Goal: Task Accomplishment & Management: Complete application form

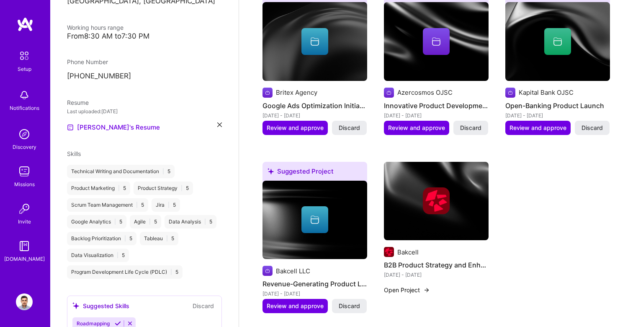
scroll to position [382, 0]
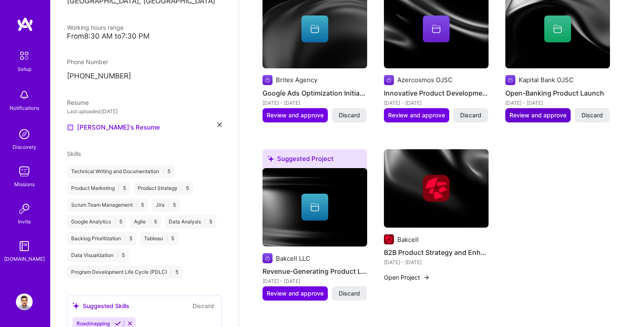
click at [534, 111] on span "Review and approve" at bounding box center [538, 115] width 57 height 8
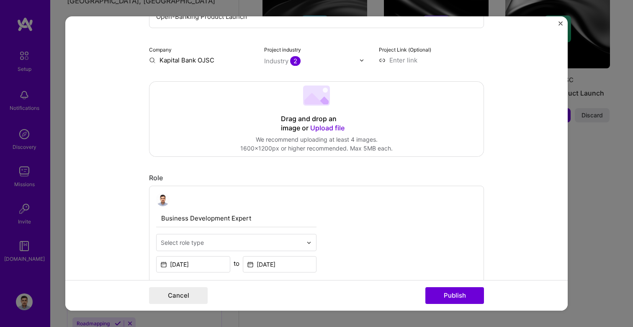
scroll to position [120, 0]
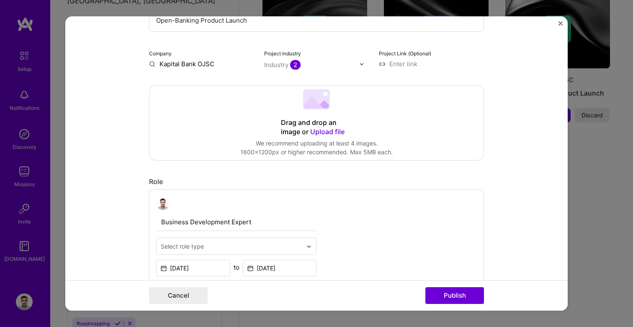
click at [398, 67] on input at bounding box center [431, 63] width 105 height 9
click at [404, 63] on input at bounding box center [431, 63] width 105 height 9
paste input "[URL][DOMAIN_NAME]"
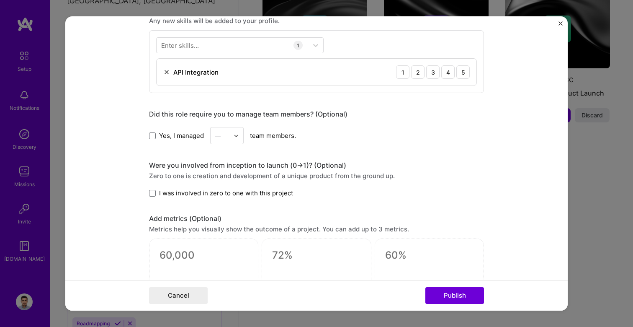
scroll to position [438, 0]
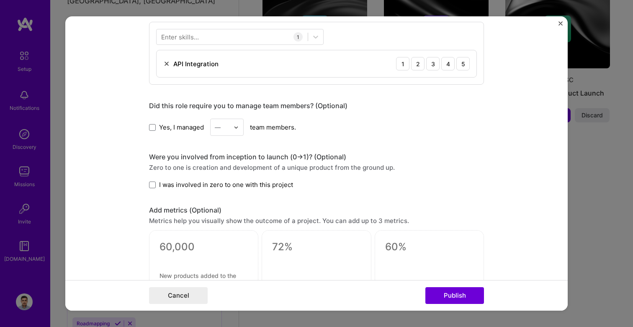
type input "[URL][DOMAIN_NAME]"
click at [236, 126] on img at bounding box center [236, 127] width 5 height 5
click at [226, 209] on div "5" at bounding box center [227, 212] width 28 height 16
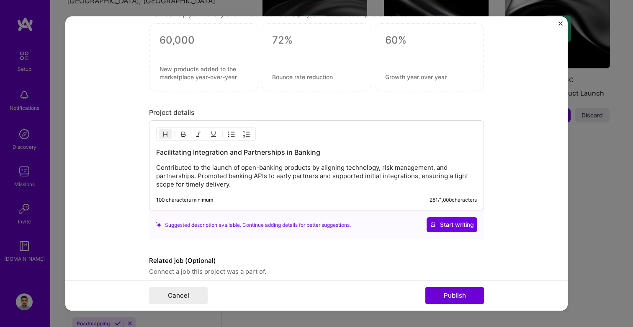
scroll to position [679, 0]
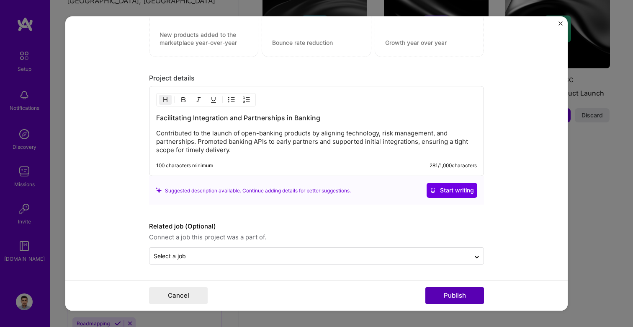
click at [444, 295] on button "Publish" at bounding box center [455, 295] width 59 height 17
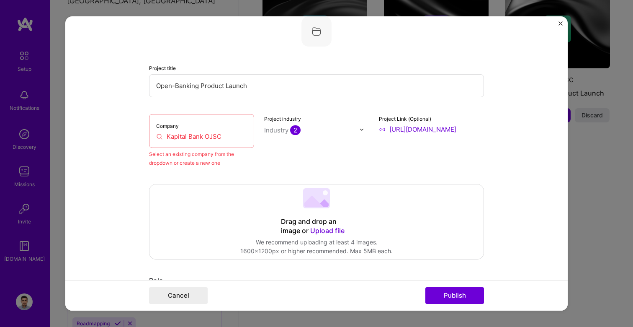
scroll to position [55, 0]
click at [191, 135] on input "Kapital Bank OJSC" at bounding box center [201, 136] width 91 height 9
drag, startPoint x: 225, startPoint y: 135, endPoint x: 121, endPoint y: 135, distance: 103.9
click at [121, 135] on form "Editing suggested project This project is suggested based on your LinkedIn, res…" at bounding box center [316, 163] width 503 height 294
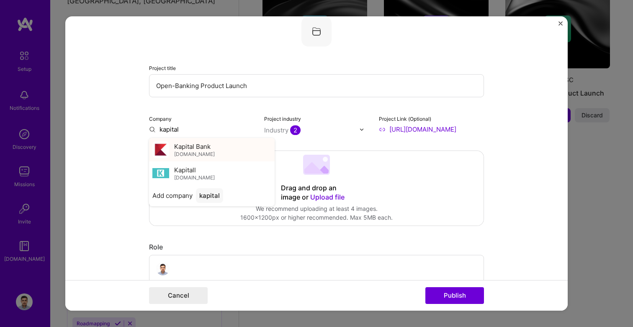
click at [183, 146] on span "Kapital Bank" at bounding box center [192, 146] width 36 height 9
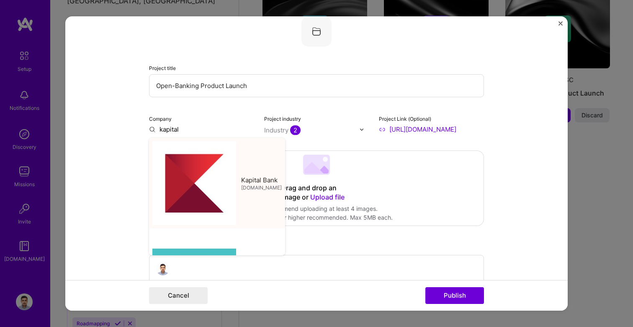
type input "Kapital Bank"
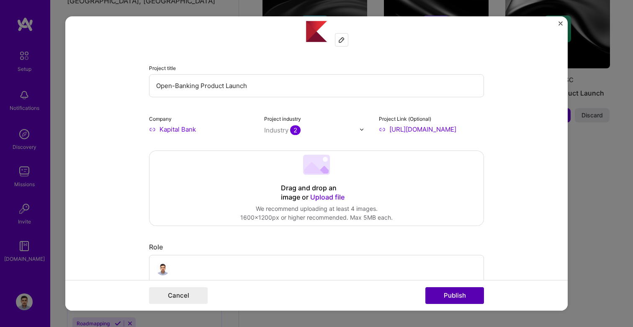
click at [454, 296] on button "Publish" at bounding box center [455, 295] width 59 height 17
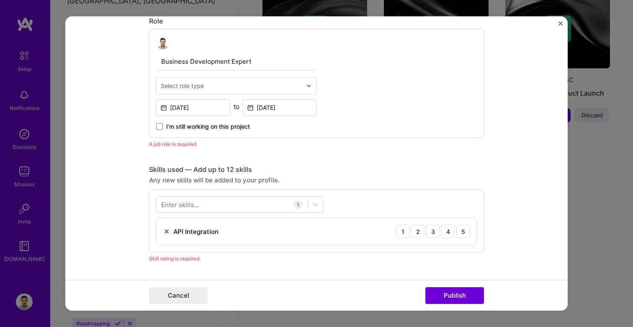
scroll to position [282, 0]
click at [204, 86] on div "Select role type" at bounding box center [182, 84] width 43 height 9
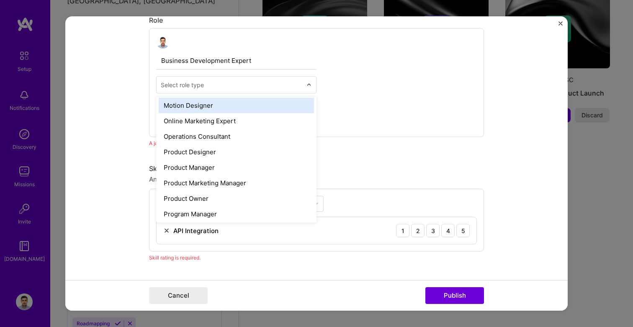
scroll to position [747, 0]
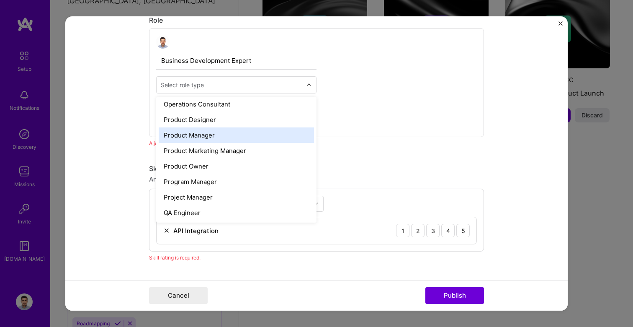
click at [225, 139] on div "Product Manager" at bounding box center [236, 135] width 155 height 16
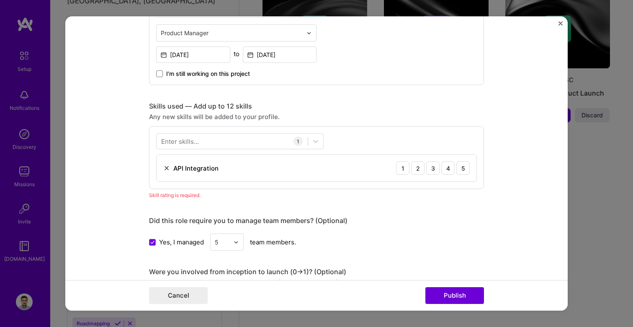
scroll to position [345, 0]
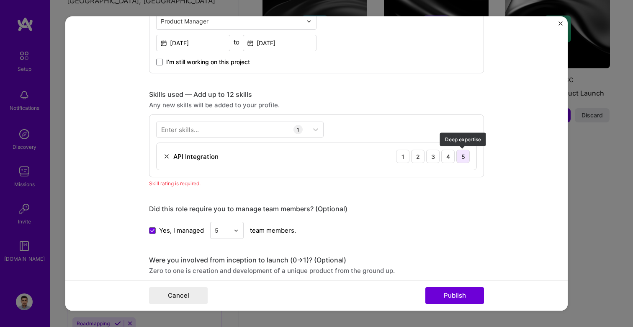
click at [464, 157] on div "5" at bounding box center [463, 156] width 13 height 13
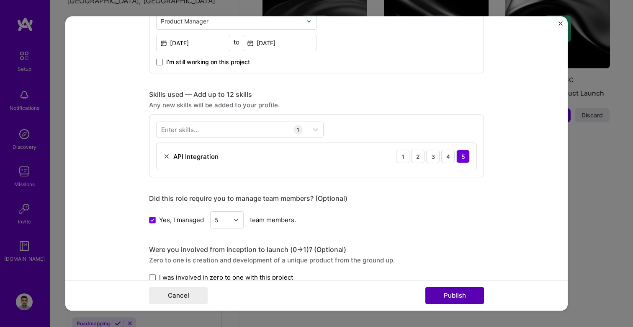
click at [451, 296] on button "Publish" at bounding box center [455, 295] width 59 height 17
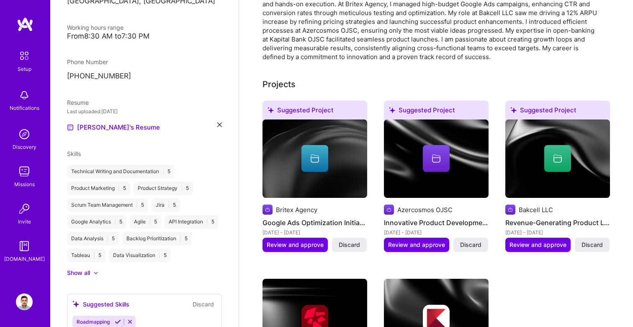
scroll to position [239, 0]
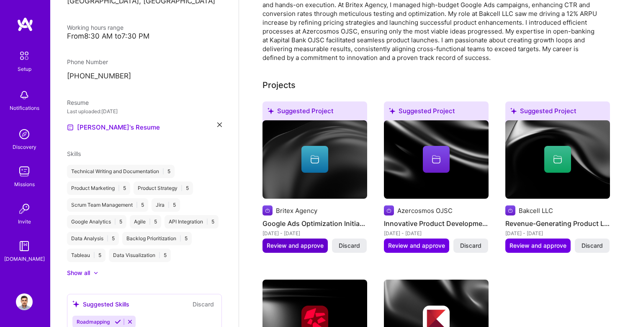
click at [289, 241] on span "Review and approve" at bounding box center [295, 245] width 57 height 8
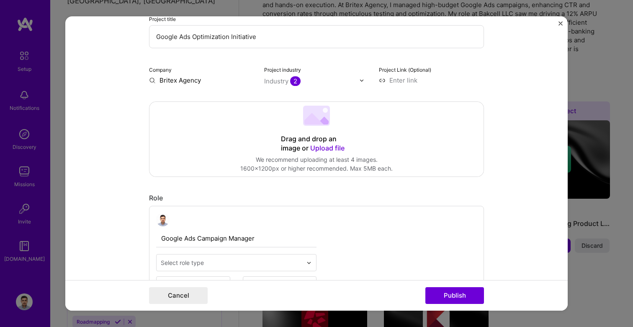
scroll to position [89, 0]
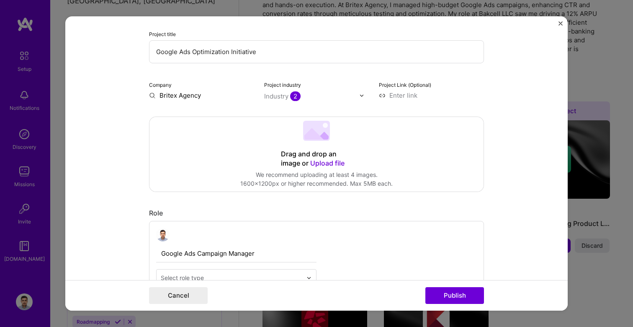
click at [203, 90] on div "Company Britex Agency" at bounding box center [201, 90] width 105 height 20
drag, startPoint x: 203, startPoint y: 98, endPoint x: 119, endPoint y: 97, distance: 83.4
click at [119, 97] on form "Editing suggested project This project is suggested based on your LinkedIn, res…" at bounding box center [316, 163] width 503 height 294
drag, startPoint x: 200, startPoint y: 96, endPoint x: 158, endPoint y: 96, distance: 41.5
click at [158, 96] on input "britex" at bounding box center [201, 95] width 105 height 9
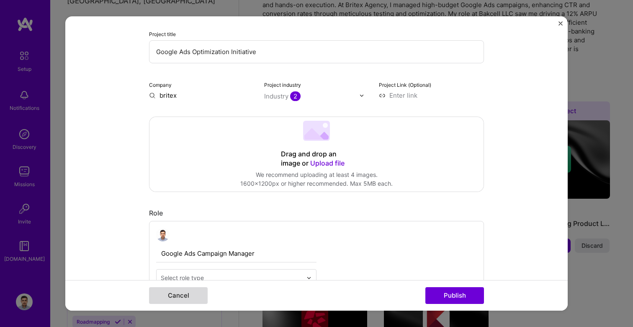
type input "britex"
click at [192, 292] on button "Cancel" at bounding box center [178, 295] width 59 height 17
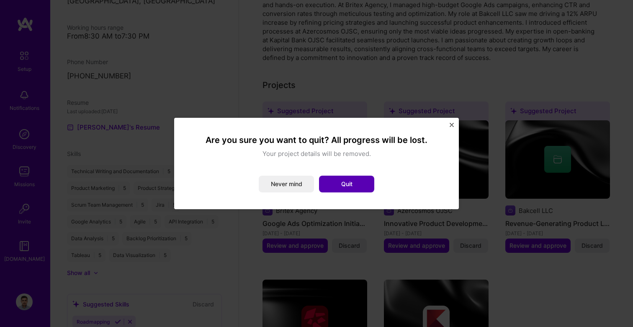
click at [349, 182] on button "Quit" at bounding box center [346, 184] width 55 height 17
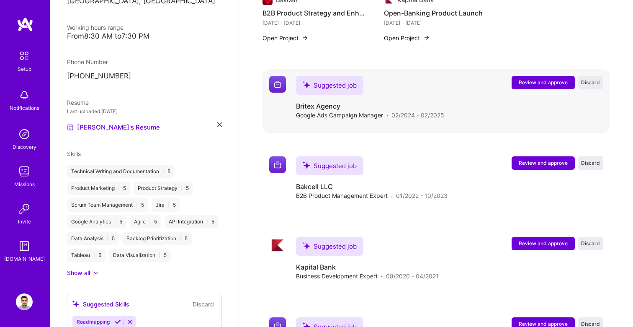
scroll to position [614, 0]
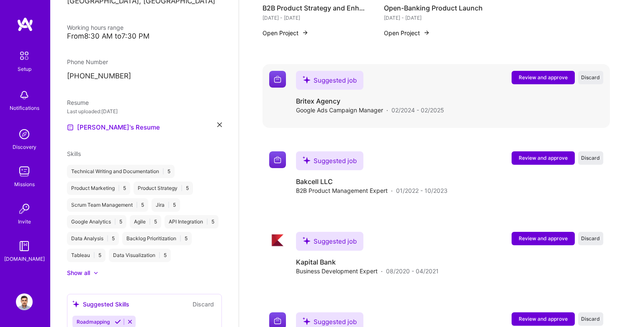
click at [535, 71] on button "Review and approve" at bounding box center [543, 77] width 63 height 13
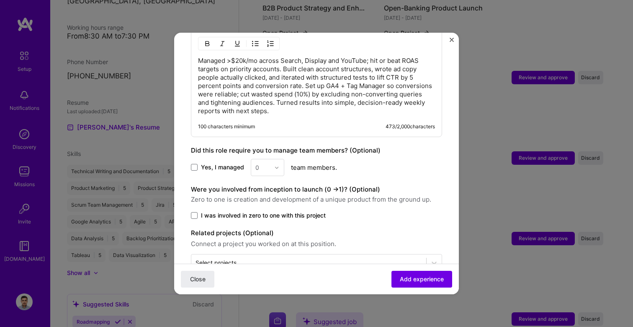
scroll to position [428, 0]
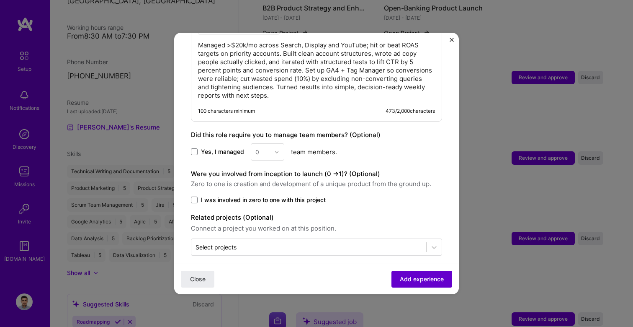
click at [395, 275] on button "Add experience" at bounding box center [422, 279] width 61 height 17
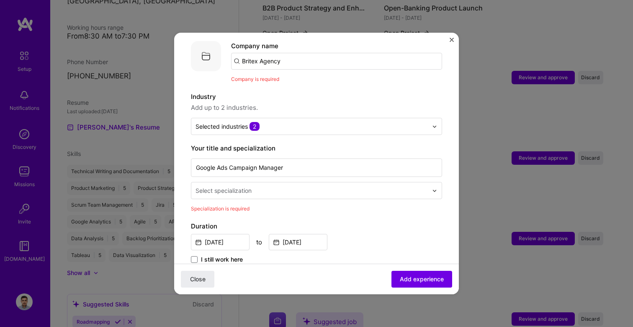
scroll to position [84, 0]
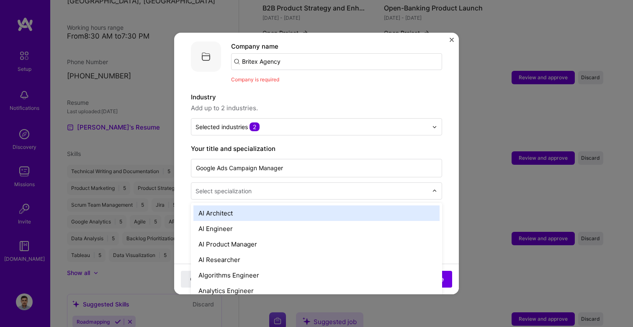
click at [234, 186] on div "Select specialization" at bounding box center [224, 190] width 56 height 9
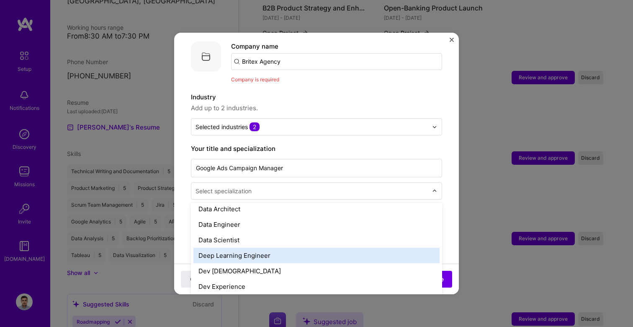
scroll to position [345, 0]
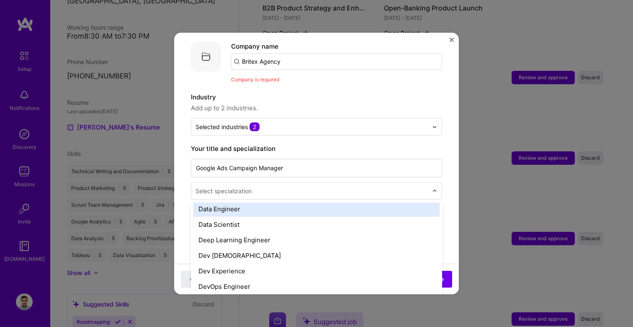
click at [451, 38] on img "Close" at bounding box center [452, 40] width 4 height 4
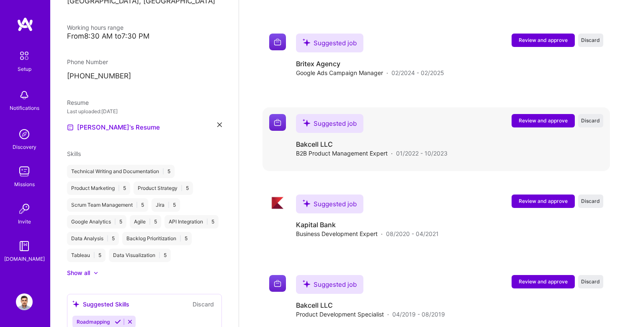
scroll to position [666, 0]
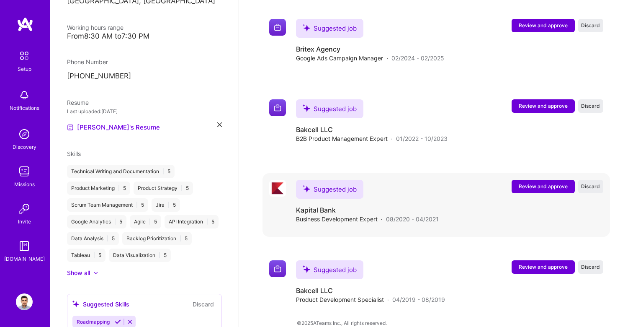
click at [536, 183] on span "Review and approve" at bounding box center [543, 186] width 49 height 7
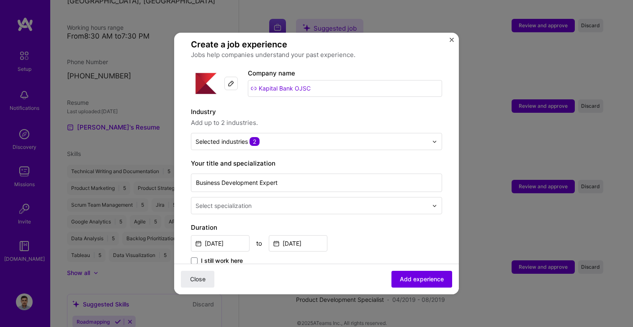
scroll to position [65, 0]
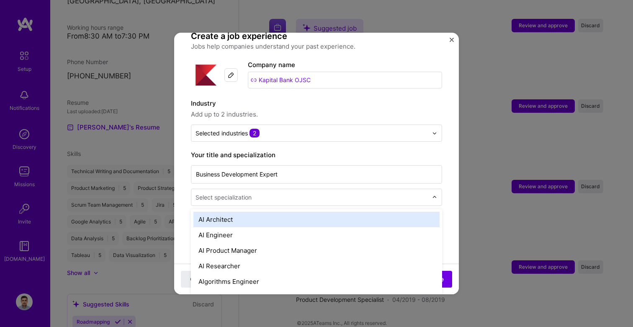
click at [307, 193] on input "text" at bounding box center [313, 197] width 234 height 9
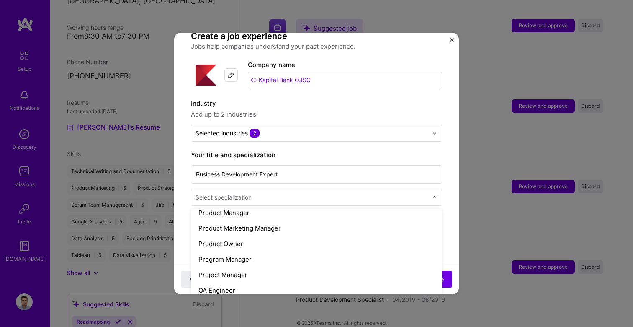
scroll to position [777, 0]
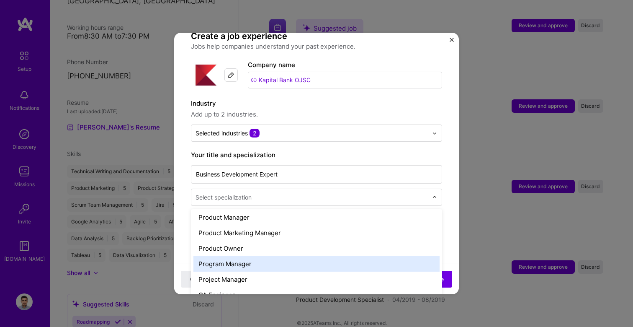
click at [250, 256] on div "Program Manager" at bounding box center [317, 264] width 246 height 16
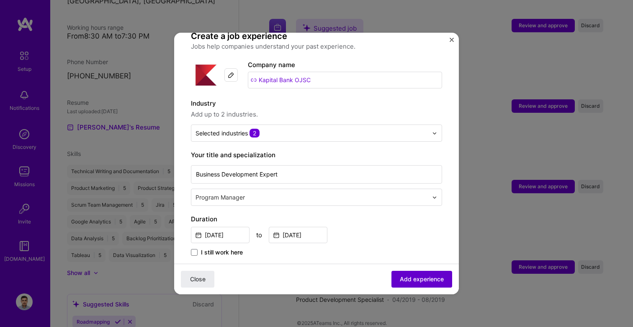
click at [427, 284] on button "Add experience" at bounding box center [422, 279] width 61 height 17
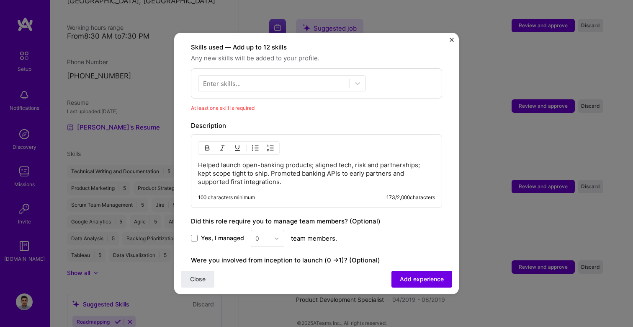
scroll to position [290, 0]
click at [258, 80] on div at bounding box center [274, 83] width 151 height 14
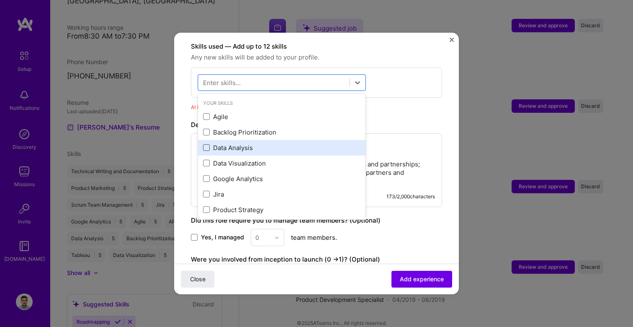
click at [205, 144] on span at bounding box center [206, 147] width 7 height 7
click at [0, 0] on input "checkbox" at bounding box center [0, 0] width 0 height 0
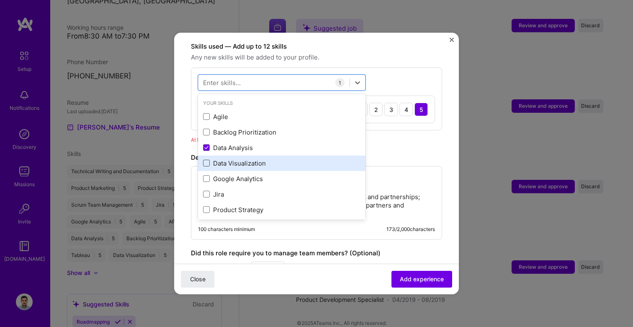
click at [205, 160] on span at bounding box center [206, 163] width 7 height 7
click at [0, 0] on input "checkbox" at bounding box center [0, 0] width 0 height 0
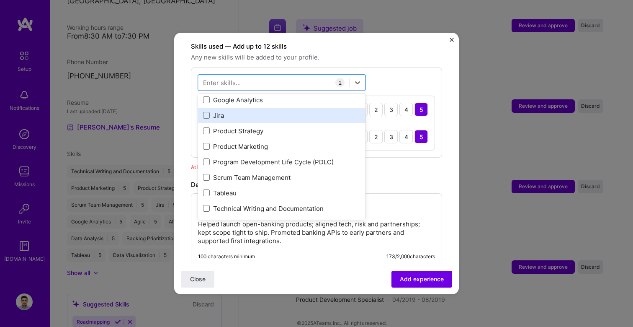
scroll to position [80, 0]
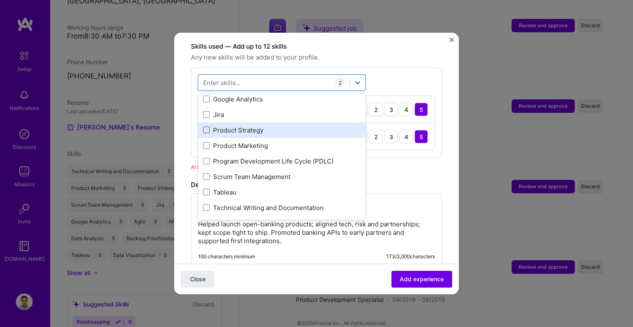
click at [204, 127] on span at bounding box center [206, 130] width 7 height 7
click at [0, 0] on input "checkbox" at bounding box center [0, 0] width 0 height 0
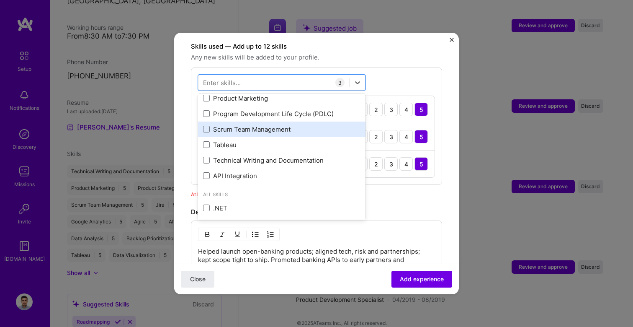
scroll to position [132, 0]
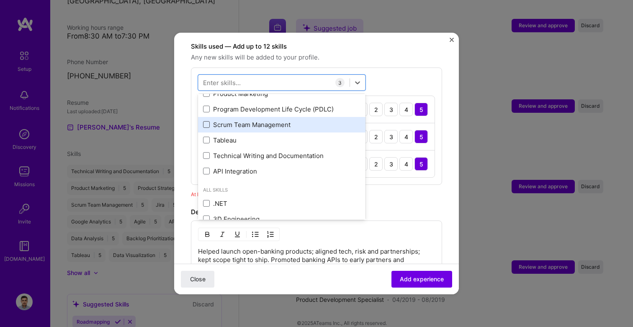
click at [206, 121] on span at bounding box center [206, 124] width 7 height 7
click at [0, 0] on input "checkbox" at bounding box center [0, 0] width 0 height 0
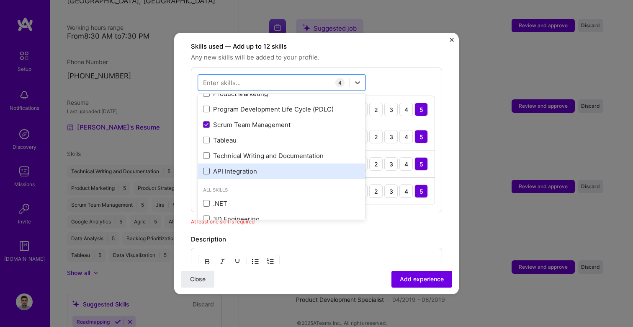
click at [209, 168] on span at bounding box center [206, 171] width 7 height 7
click at [0, 0] on input "checkbox" at bounding box center [0, 0] width 0 height 0
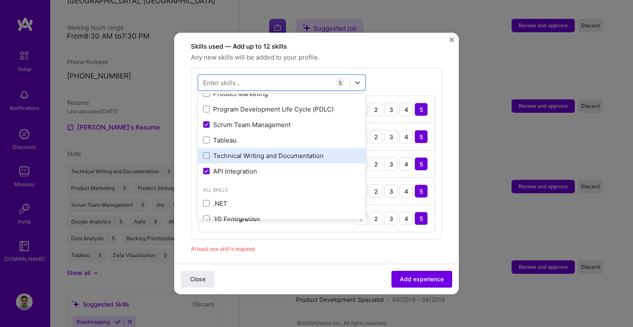
click at [205, 148] on div "Technical Writing and Documentation" at bounding box center [282, 156] width 168 height 16
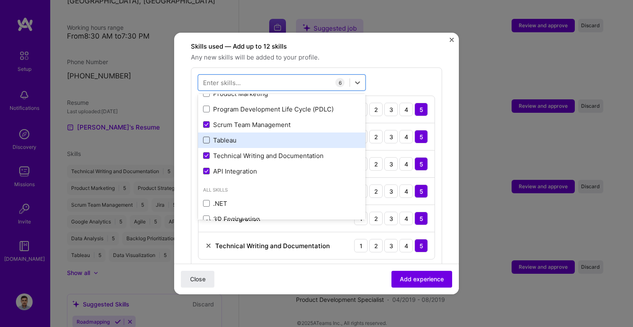
click at [205, 137] on span at bounding box center [206, 140] width 7 height 7
click at [0, 0] on input "checkbox" at bounding box center [0, 0] width 0 height 0
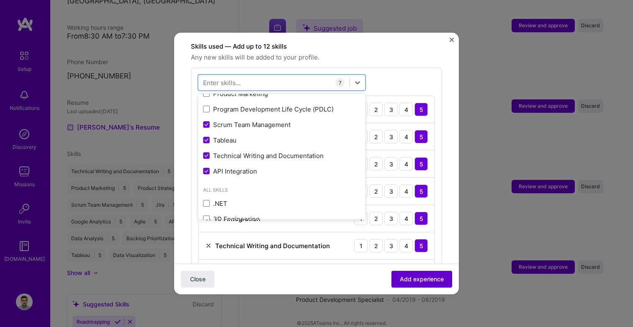
click at [411, 271] on button "Add experience" at bounding box center [422, 279] width 61 height 17
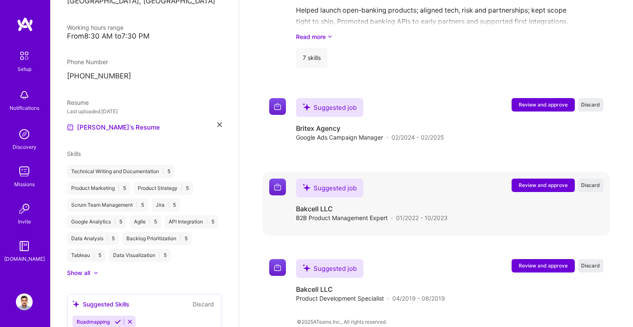
scroll to position [753, 0]
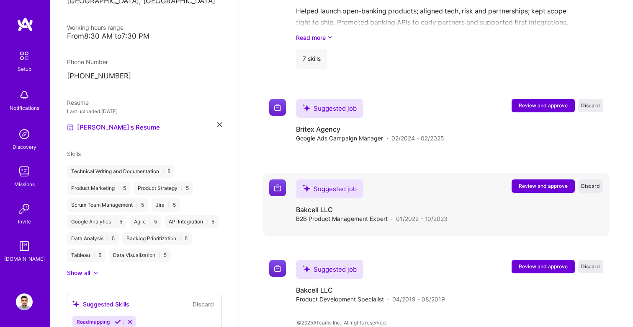
click at [530, 179] on button "Review and approve" at bounding box center [543, 185] width 63 height 13
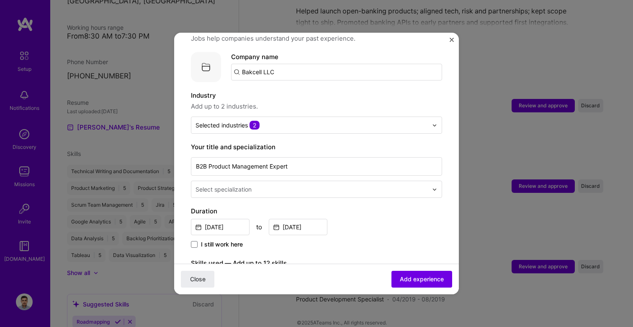
scroll to position [74, 0]
click at [250, 184] on div "Select specialization" at bounding box center [224, 188] width 56 height 9
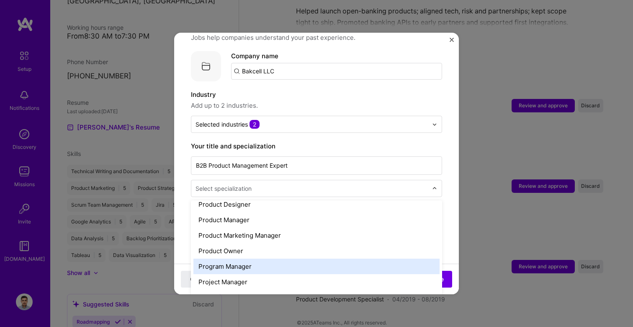
scroll to position [760, 0]
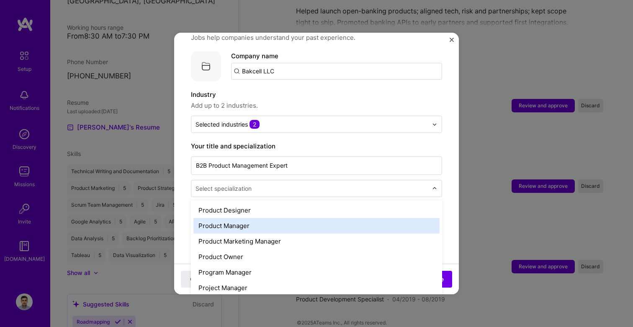
click at [255, 218] on div "Product Manager" at bounding box center [317, 226] width 246 height 16
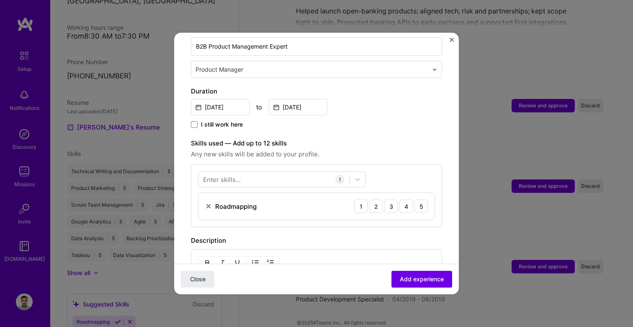
scroll to position [202, 0]
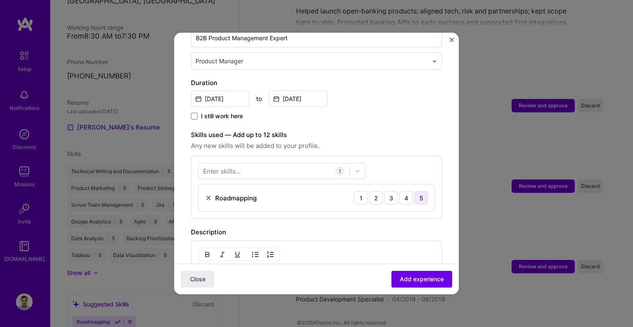
click at [421, 191] on div "5" at bounding box center [421, 197] width 13 height 13
click at [255, 164] on div at bounding box center [274, 171] width 151 height 14
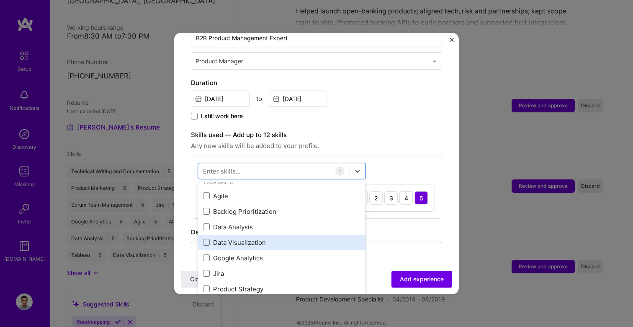
scroll to position [7, 0]
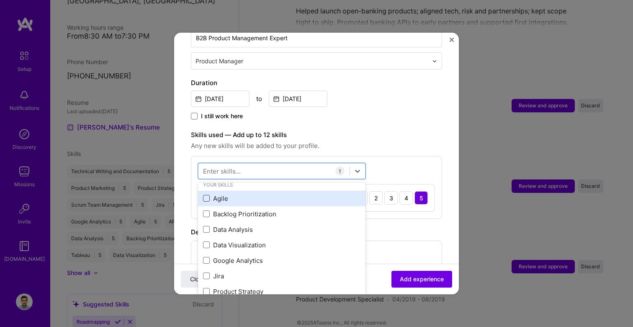
click at [204, 195] on span at bounding box center [206, 198] width 7 height 7
click at [0, 0] on input "checkbox" at bounding box center [0, 0] width 0 height 0
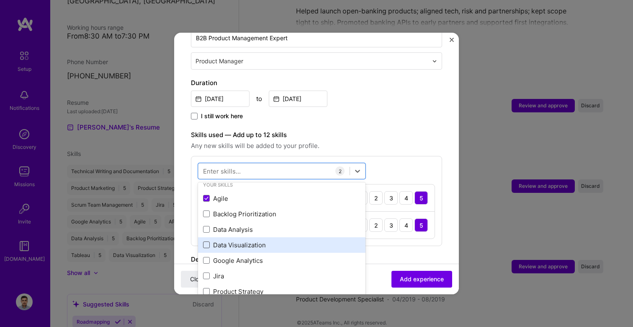
click at [207, 241] on span at bounding box center [206, 244] width 7 height 7
click at [0, 0] on input "checkbox" at bounding box center [0, 0] width 0 height 0
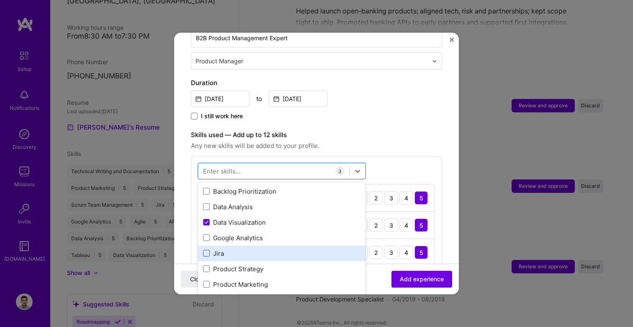
click at [207, 250] on span at bounding box center [206, 253] width 7 height 7
click at [0, 0] on input "checkbox" at bounding box center [0, 0] width 0 height 0
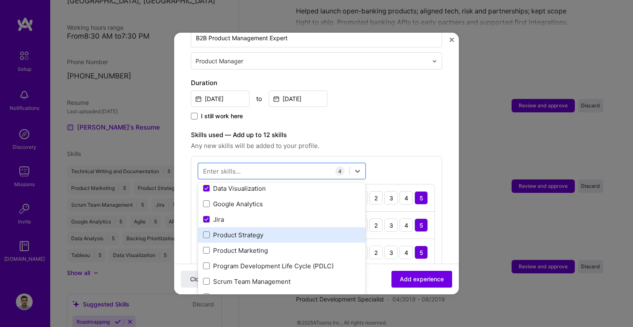
scroll to position [66, 0]
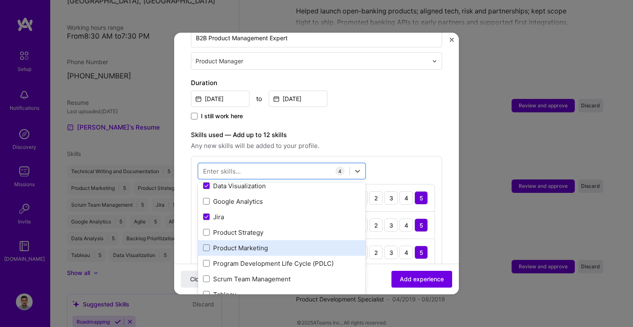
click at [202, 241] on div "Product Marketing" at bounding box center [282, 248] width 168 height 16
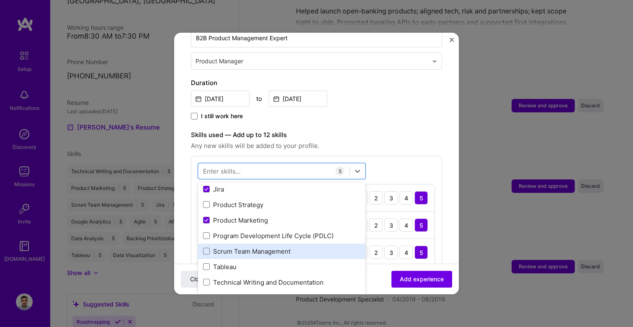
scroll to position [99, 0]
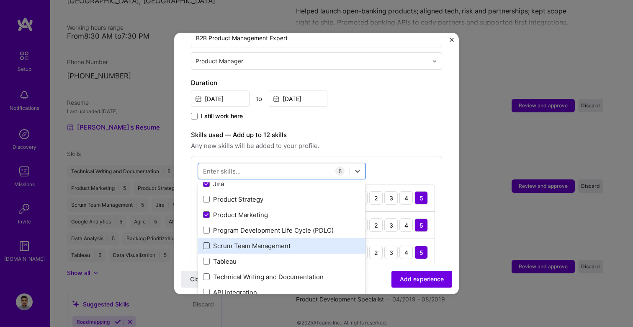
click at [204, 242] on span at bounding box center [206, 245] width 7 height 7
click at [0, 0] on input "checkbox" at bounding box center [0, 0] width 0 height 0
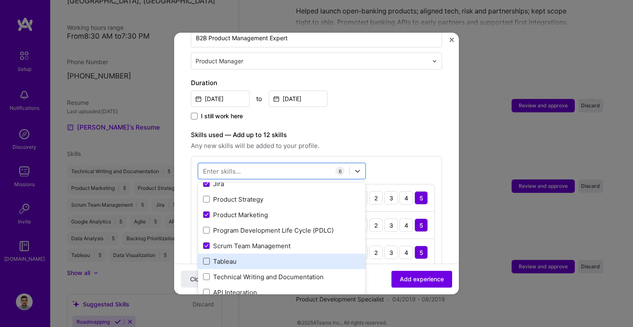
click at [204, 258] on span at bounding box center [206, 261] width 7 height 7
click at [0, 0] on input "checkbox" at bounding box center [0, 0] width 0 height 0
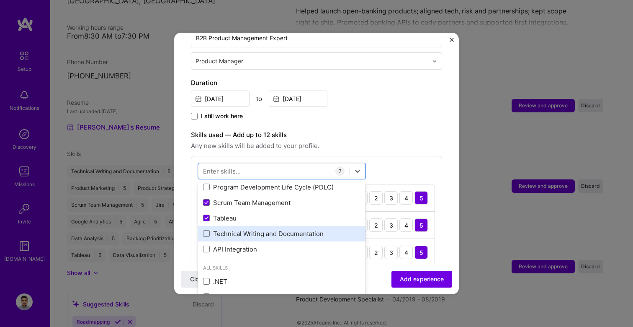
scroll to position [144, 0]
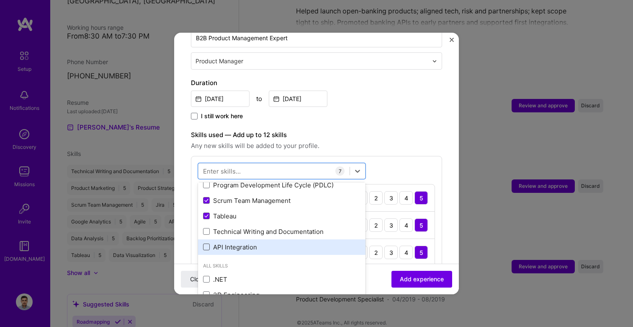
click at [205, 243] on span at bounding box center [206, 246] width 7 height 7
click at [0, 0] on input "checkbox" at bounding box center [0, 0] width 0 height 0
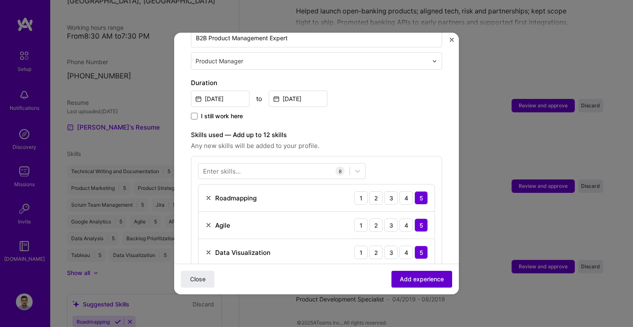
click at [411, 279] on span "Add experience" at bounding box center [422, 279] width 44 height 8
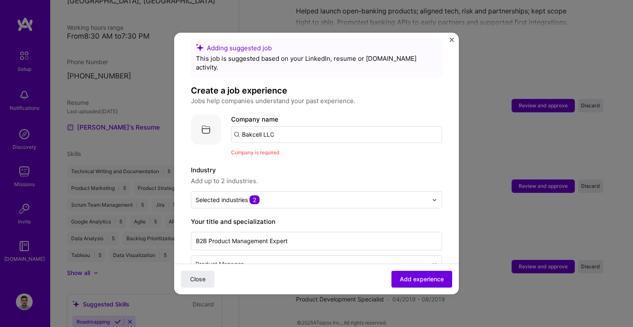
scroll to position [4, 0]
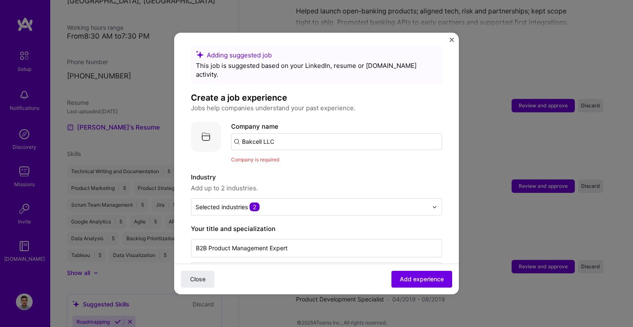
drag, startPoint x: 287, startPoint y: 129, endPoint x: 202, endPoint y: 127, distance: 85.1
click at [202, 127] on div "Company logo Company name Bakcell LLC Company is required" at bounding box center [316, 142] width 251 height 42
click at [269, 158] on span "Bakcell" at bounding box center [266, 162] width 21 height 9
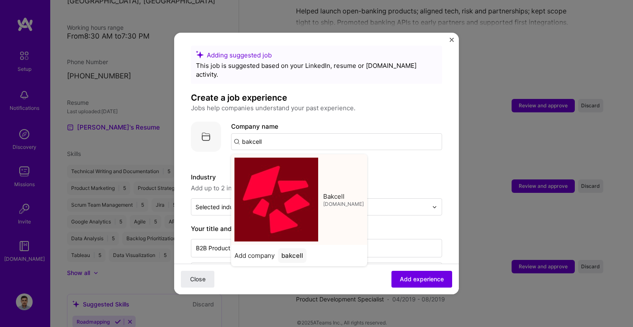
type input "Bakcell"
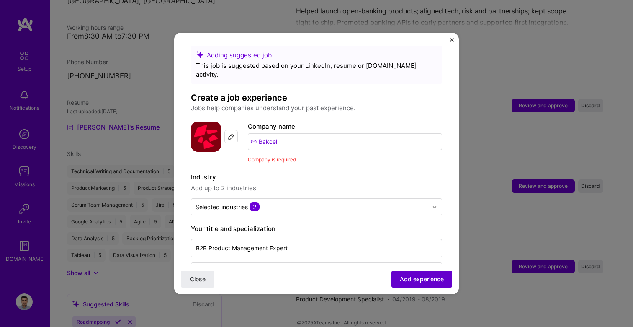
click at [426, 278] on span "Add experience" at bounding box center [422, 279] width 44 height 8
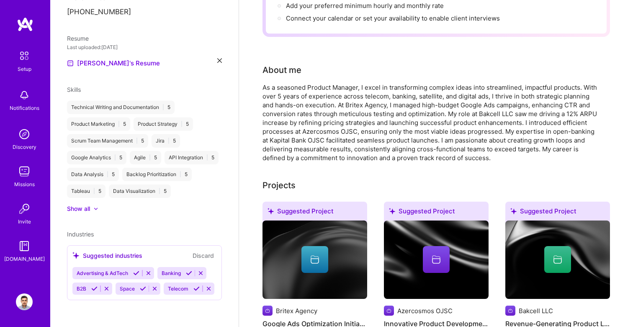
scroll to position [104, 0]
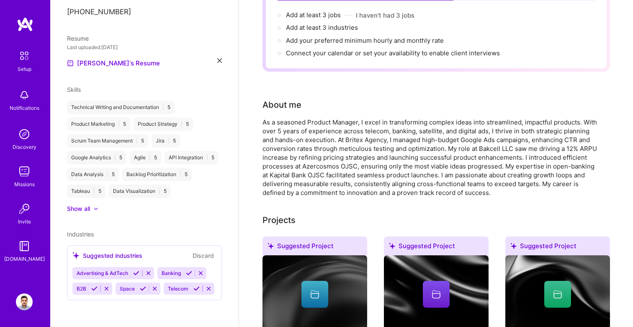
click at [28, 55] on img at bounding box center [25, 56] width 18 height 18
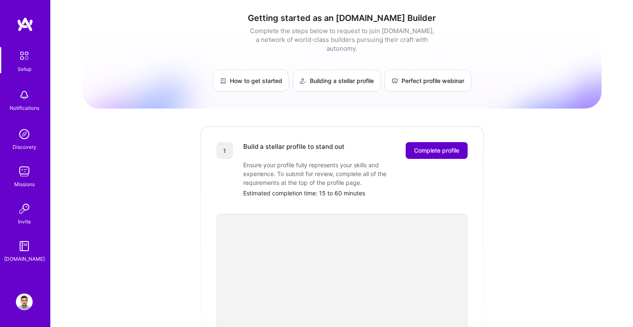
click at [428, 146] on span "Complete profile" at bounding box center [436, 150] width 45 height 8
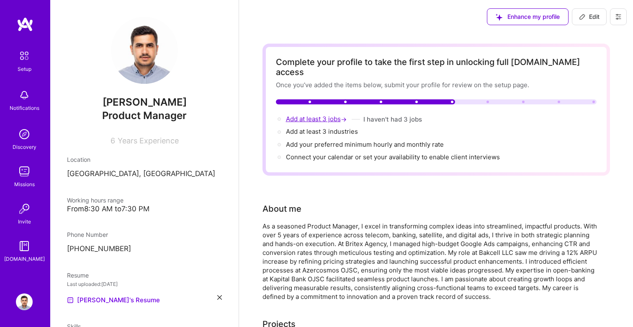
click at [316, 115] on span "Add at least 3 jobs →" at bounding box center [317, 119] width 62 height 8
select select "AZ"
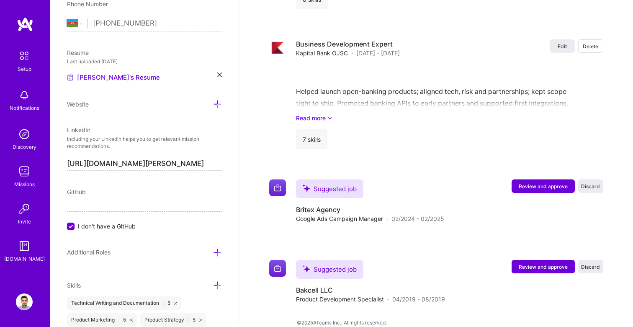
scroll to position [1250, 0]
click at [529, 183] on span "Review and approve" at bounding box center [543, 186] width 49 height 7
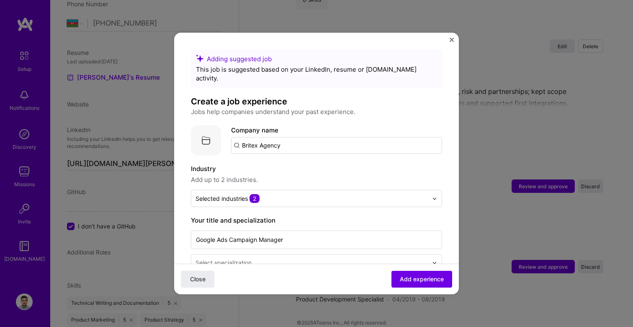
drag, startPoint x: 268, startPoint y: 137, endPoint x: 204, endPoint y: 137, distance: 63.7
click at [204, 137] on div "Company logo Company name Britex Agency" at bounding box center [316, 140] width 251 height 30
type input "Britex Agency"
click at [268, 164] on span "Add company" at bounding box center [255, 168] width 40 height 9
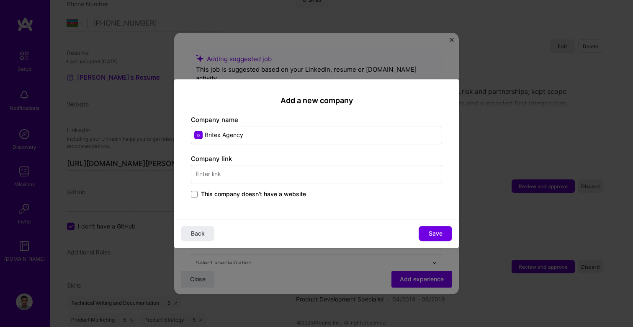
click at [222, 173] on input "text" at bounding box center [316, 174] width 251 height 18
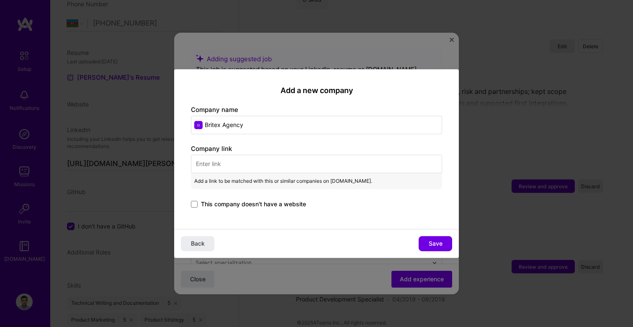
click at [241, 171] on input "text" at bounding box center [316, 164] width 251 height 18
paste input "https://britexagency.com/"
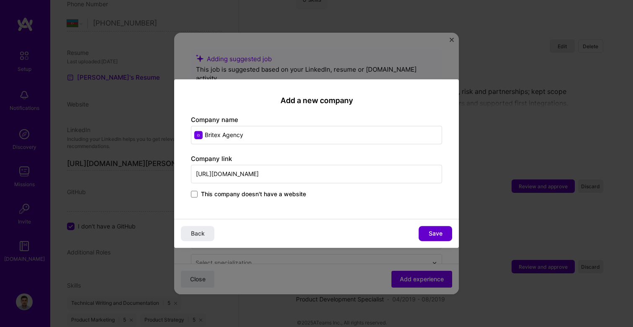
type input "https://britexagency.com/"
click at [436, 238] on button "Save" at bounding box center [436, 233] width 34 height 15
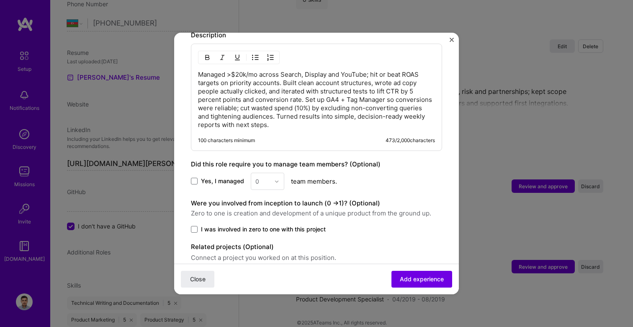
scroll to position [428, 0]
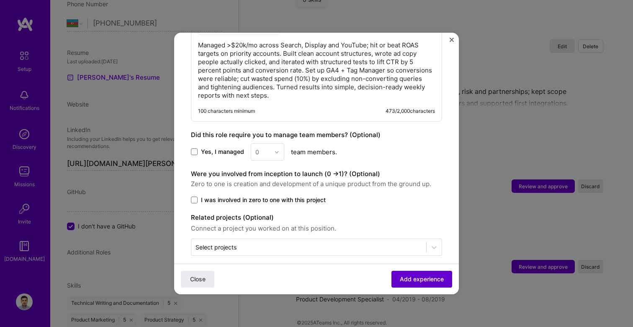
click at [398, 280] on button "Add experience" at bounding box center [422, 279] width 61 height 17
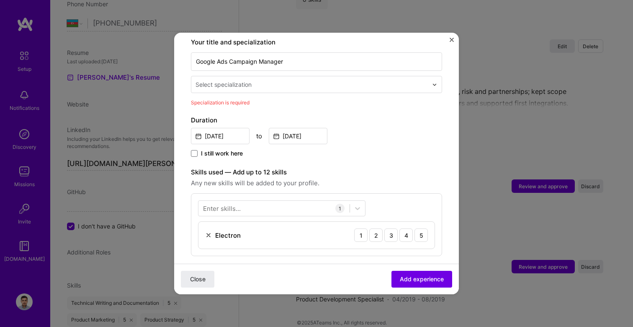
scroll to position [174, 0]
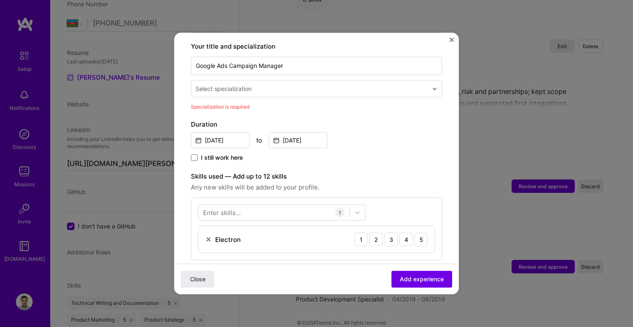
click at [257, 84] on div at bounding box center [313, 88] width 234 height 10
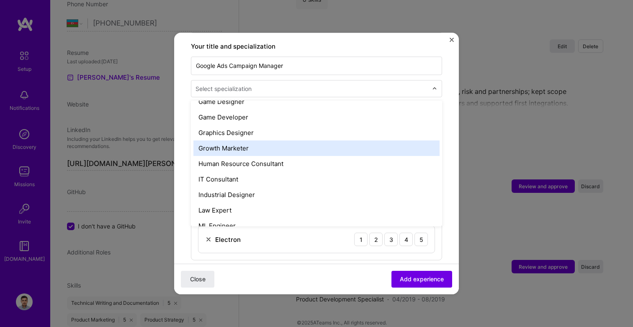
scroll to position [524, 0]
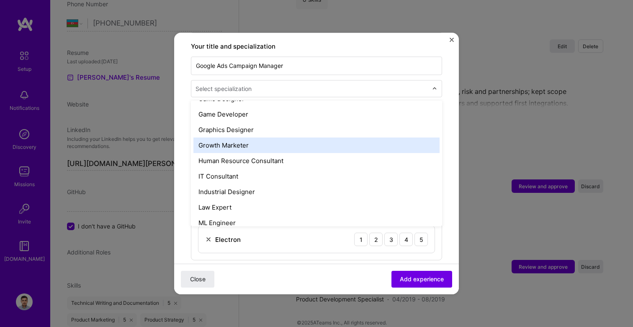
click at [262, 138] on div "Growth Marketer" at bounding box center [317, 145] width 246 height 16
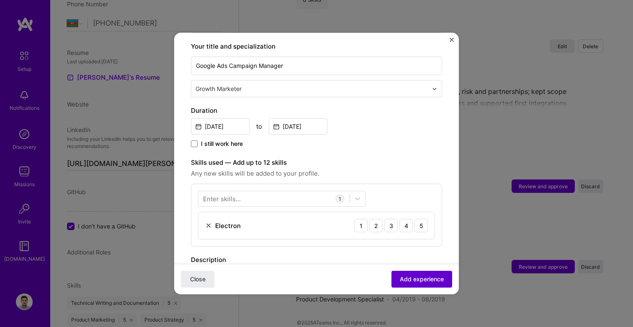
click at [426, 282] on span "Add experience" at bounding box center [422, 279] width 44 height 8
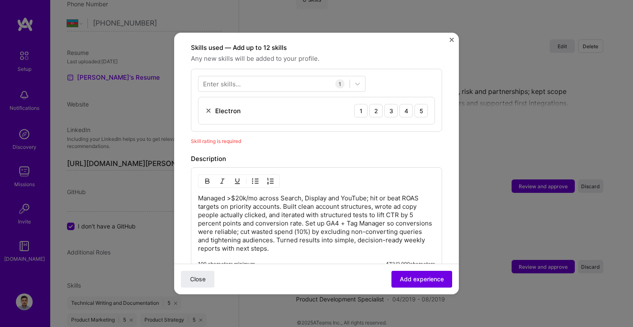
scroll to position [290, 0]
click at [421, 103] on div "5" at bounding box center [421, 109] width 13 height 13
click at [244, 76] on div at bounding box center [274, 83] width 151 height 14
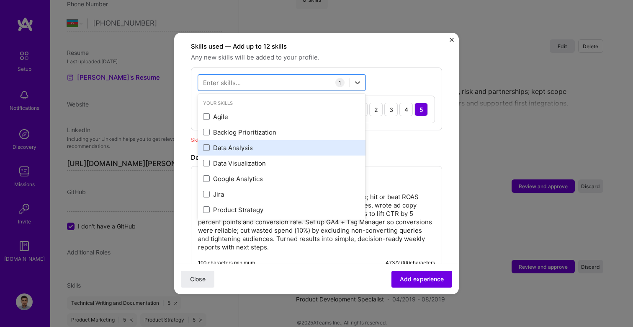
click at [210, 143] on div "Data Analysis" at bounding box center [282, 147] width 158 height 9
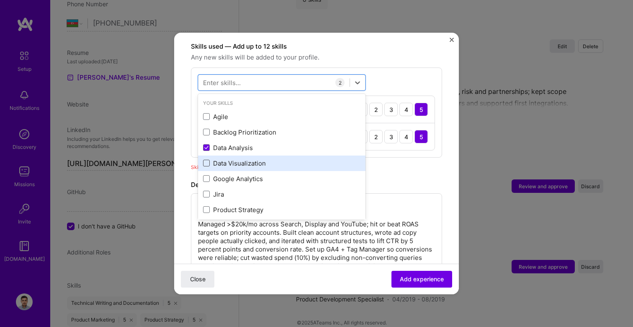
click at [206, 160] on span at bounding box center [206, 163] width 7 height 7
click at [0, 0] on input "checkbox" at bounding box center [0, 0] width 0 height 0
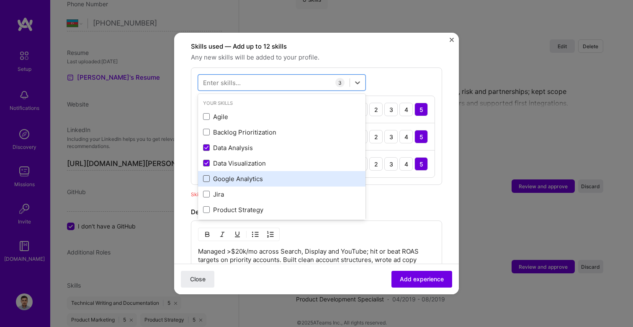
click at [206, 175] on span at bounding box center [206, 178] width 7 height 7
click at [0, 0] on input "checkbox" at bounding box center [0, 0] width 0 height 0
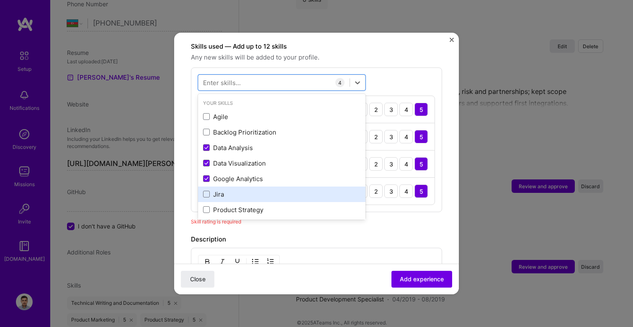
click at [206, 190] on div "Jira" at bounding box center [282, 194] width 158 height 9
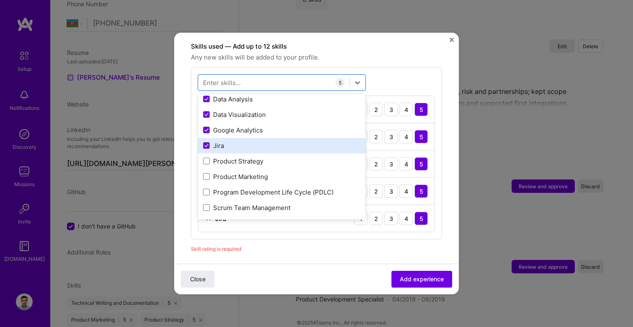
scroll to position [61, 0]
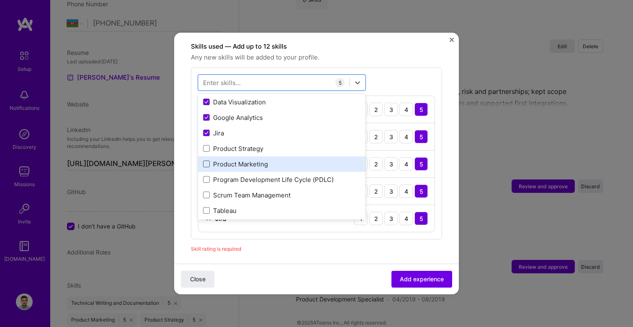
click at [207, 160] on span at bounding box center [206, 163] width 7 height 7
click at [0, 0] on input "checkbox" at bounding box center [0, 0] width 0 height 0
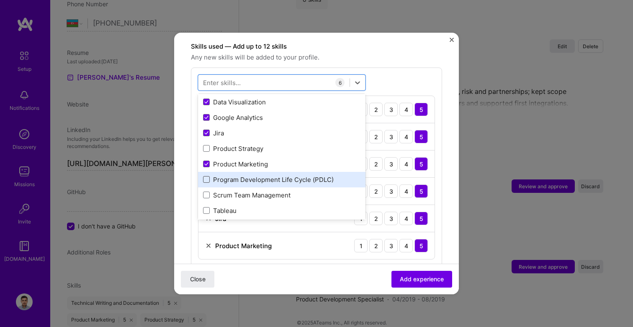
click at [207, 176] on span at bounding box center [206, 179] width 7 height 7
click at [0, 0] on input "checkbox" at bounding box center [0, 0] width 0 height 0
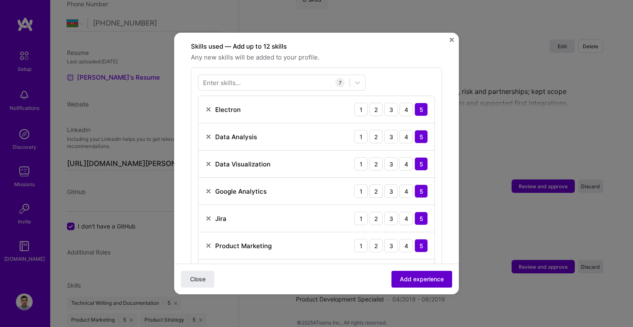
click at [416, 279] on span "Add experience" at bounding box center [422, 279] width 44 height 8
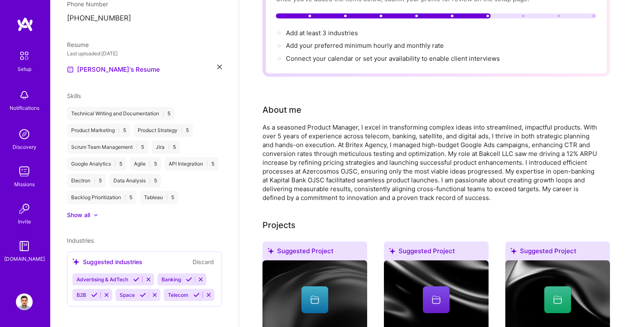
scroll to position [0, 0]
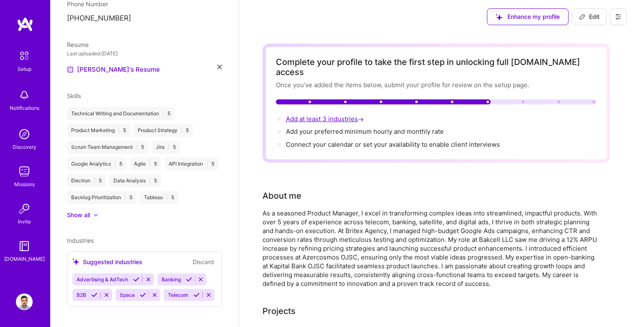
click at [315, 115] on span "Add at least 3 industries →" at bounding box center [326, 119] width 80 height 8
select select "AZ"
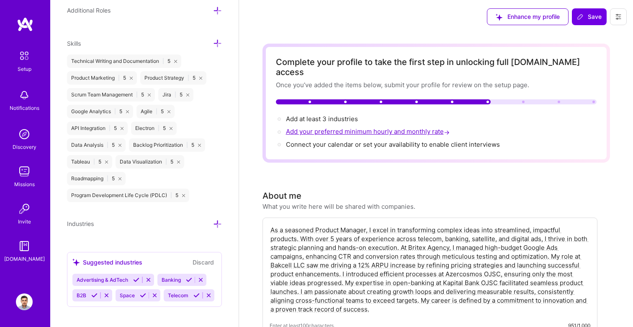
scroll to position [574, 0]
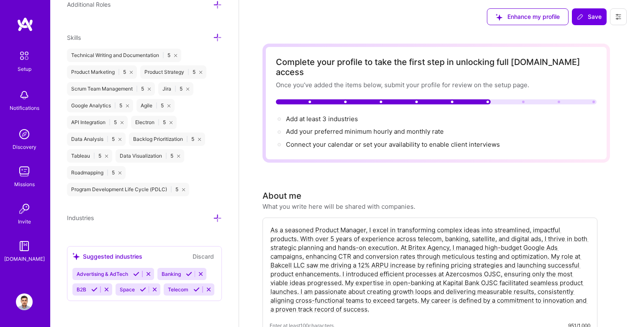
click at [187, 273] on icon at bounding box center [189, 274] width 6 height 6
click at [153, 289] on icon at bounding box center [154, 289] width 6 height 6
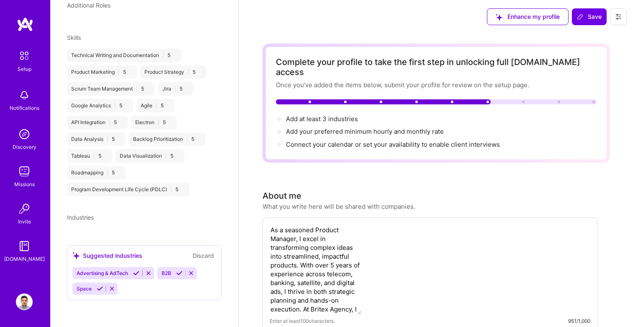
scroll to position [266, 0]
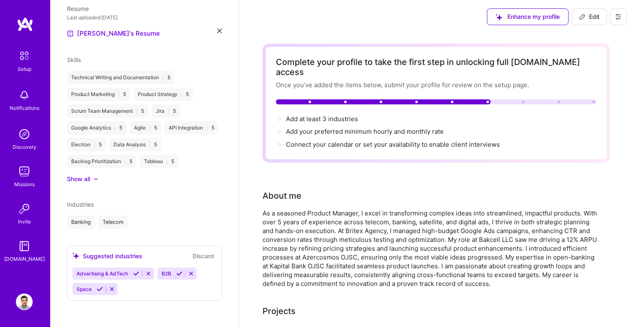
click at [136, 273] on icon at bounding box center [136, 273] width 6 height 6
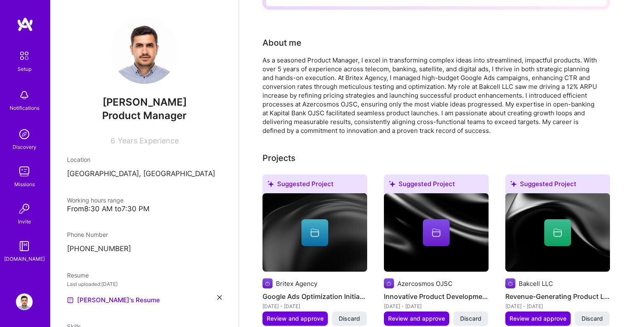
scroll to position [0, 0]
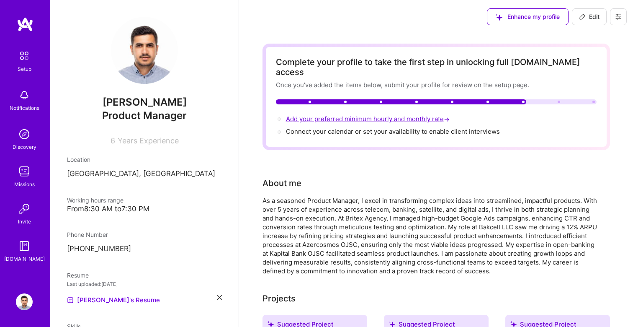
click at [318, 115] on span "Add your preferred minimum hourly and monthly rate →" at bounding box center [368, 119] width 165 height 8
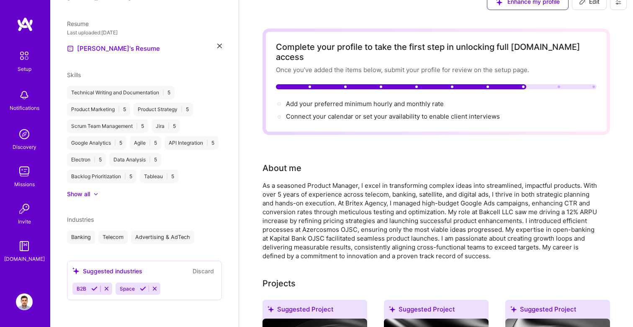
select select "AZ"
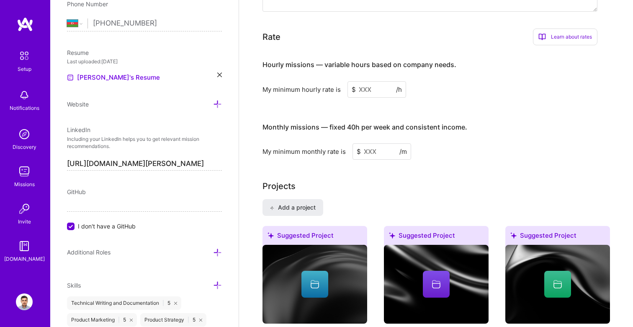
scroll to position [500, 0]
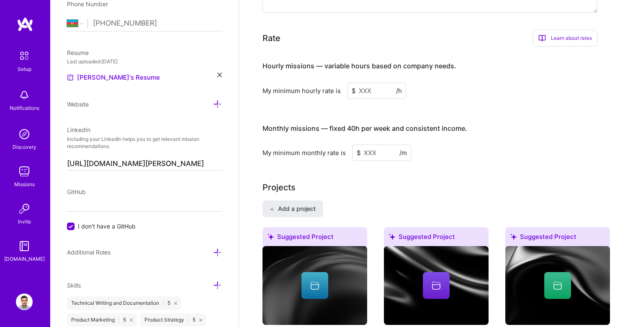
click at [368, 85] on input at bounding box center [377, 91] width 59 height 16
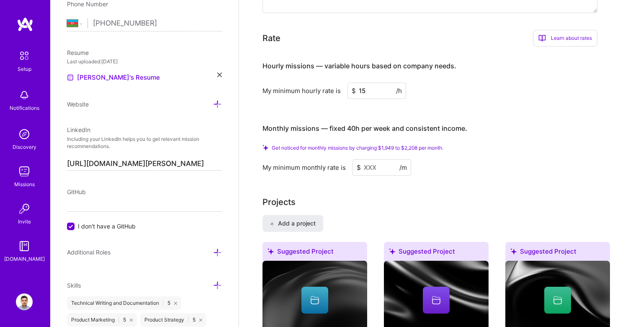
type input "1"
type input "25"
click at [378, 160] on input at bounding box center [382, 167] width 59 height 16
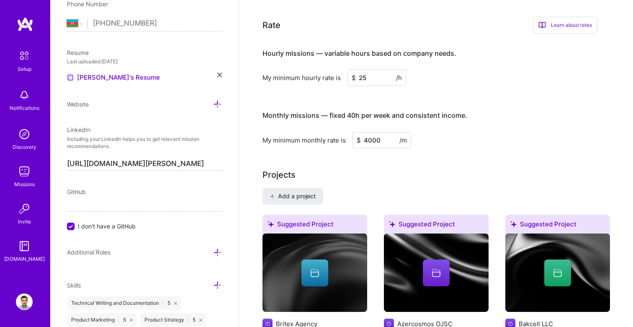
type input "4000"
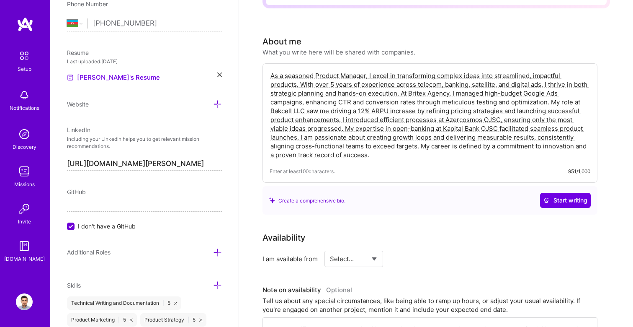
scroll to position [0, 0]
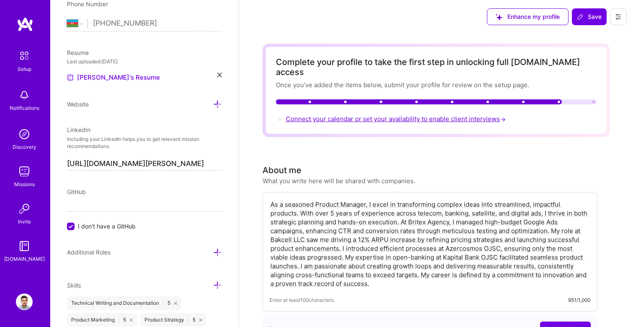
click at [368, 115] on span "Connect your calendar or set your availability to enable client interviews →" at bounding box center [397, 119] width 222 height 8
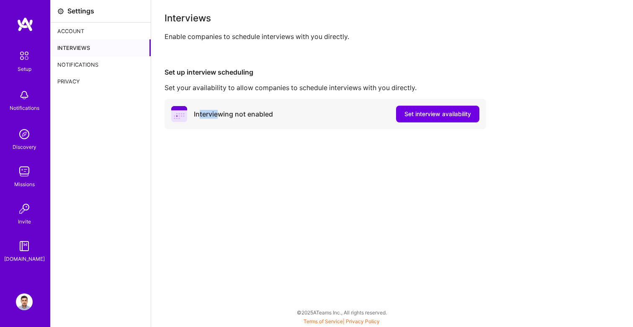
drag, startPoint x: 201, startPoint y: 114, endPoint x: 251, endPoint y: 114, distance: 49.9
click at [220, 114] on div "Interviewing not enabled" at bounding box center [233, 114] width 79 height 9
click at [254, 114] on div "Interviewing not enabled" at bounding box center [233, 114] width 79 height 9
click at [440, 113] on span "Set interview availability" at bounding box center [438, 114] width 67 height 8
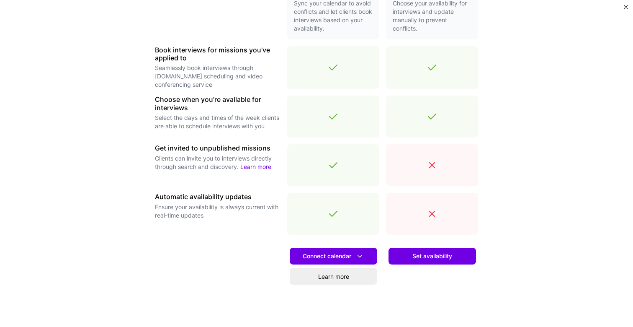
scroll to position [260, 0]
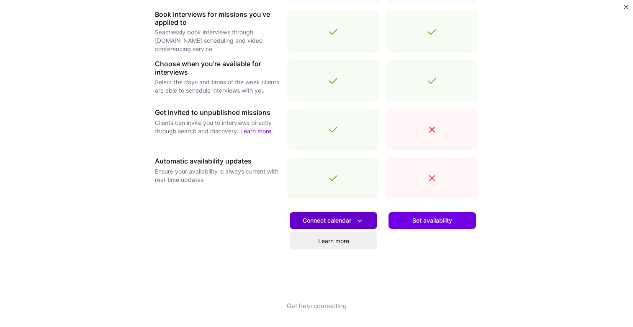
click at [329, 222] on span "Connect calendar" at bounding box center [334, 220] width 62 height 9
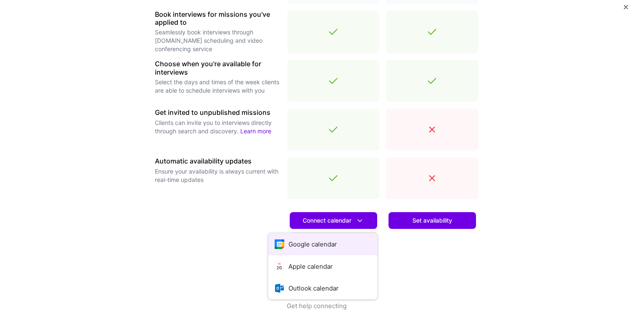
click at [318, 241] on button "Google calendar" at bounding box center [323, 244] width 109 height 22
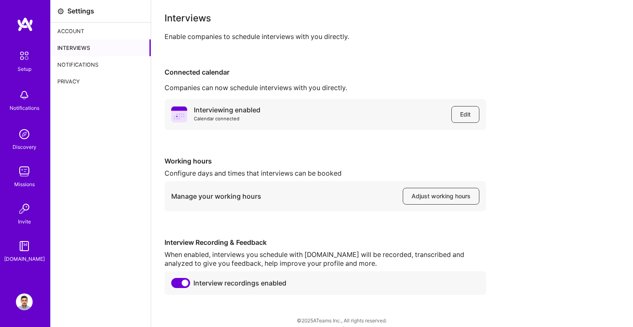
scroll to position [8, 0]
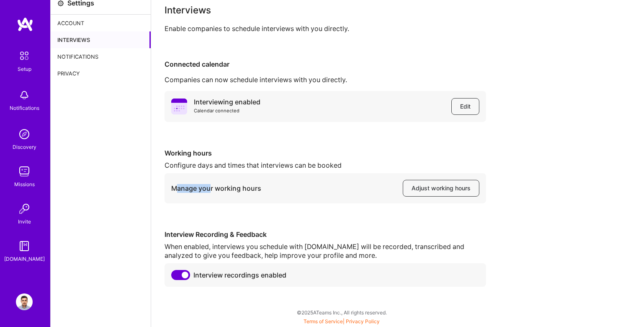
drag, startPoint x: 178, startPoint y: 187, endPoint x: 242, endPoint y: 187, distance: 64.1
click at [209, 187] on div "Manage your working hours" at bounding box center [216, 188] width 90 height 9
click at [245, 187] on div "Manage your working hours" at bounding box center [216, 188] width 90 height 9
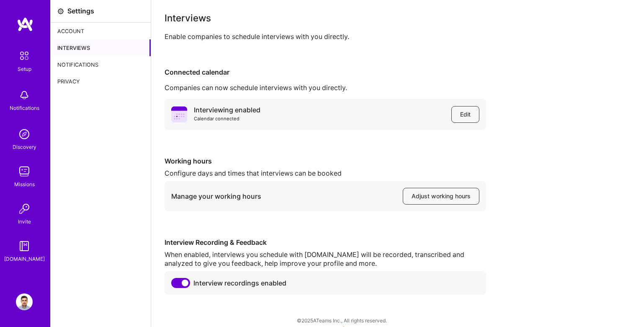
click at [83, 30] on div "Account" at bounding box center [101, 31] width 100 height 17
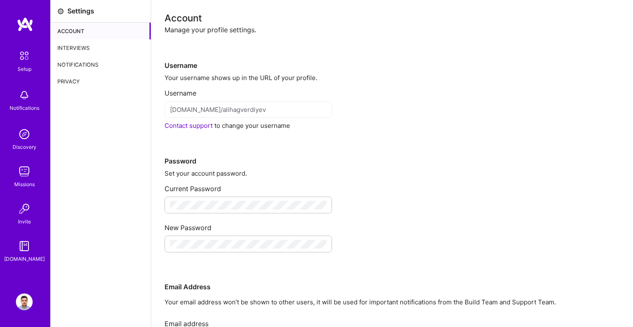
click at [195, 199] on div at bounding box center [249, 204] width 168 height 17
click at [20, 46] on div "Setup Notifications Discovery Missions Invite [DOMAIN_NAME]" at bounding box center [25, 149] width 50 height 265
click at [21, 57] on img at bounding box center [25, 56] width 18 height 18
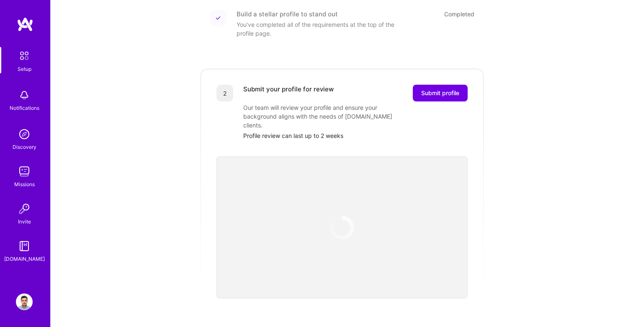
scroll to position [136, 0]
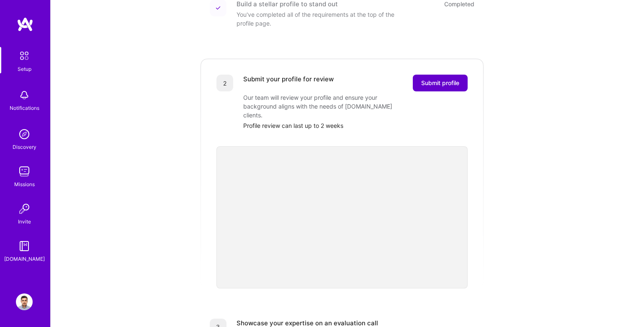
click at [446, 79] on span "Submit profile" at bounding box center [440, 83] width 38 height 8
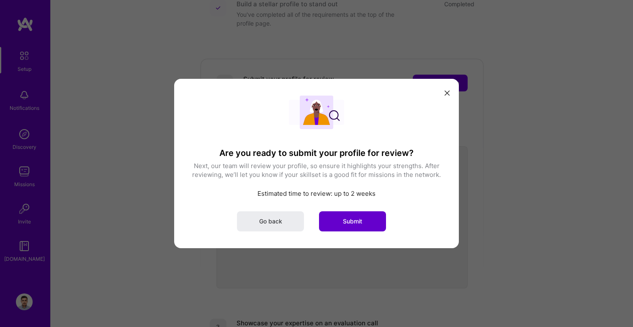
click at [349, 222] on span "Submit" at bounding box center [352, 221] width 19 height 8
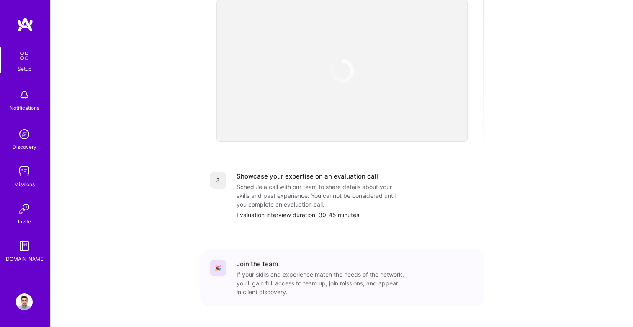
scroll to position [282, 0]
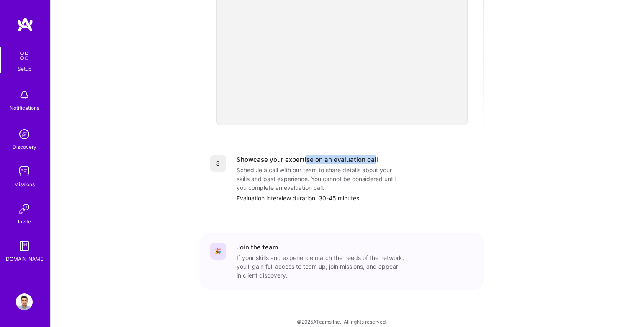
drag, startPoint x: 305, startPoint y: 152, endPoint x: 374, endPoint y: 152, distance: 68.7
click at [374, 155] on div "Showcase your expertise on an evaluation call" at bounding box center [308, 159] width 142 height 9
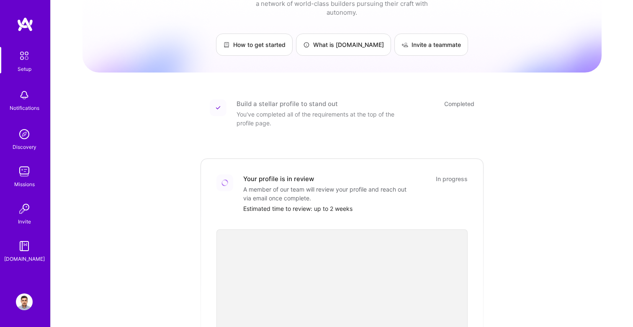
scroll to position [54, 0]
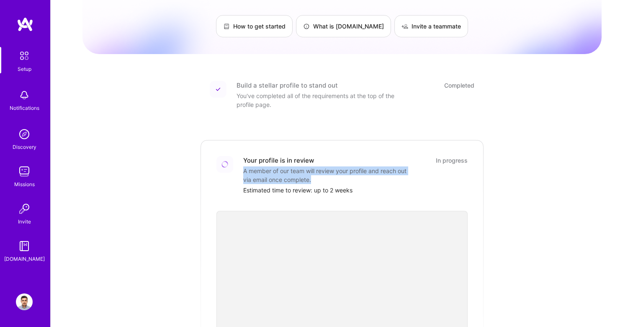
drag, startPoint x: 244, startPoint y: 161, endPoint x: 331, endPoint y: 171, distance: 87.8
click at [331, 171] on div "A member of our team will review your profile and reach out via email once comp…" at bounding box center [327, 175] width 168 height 18
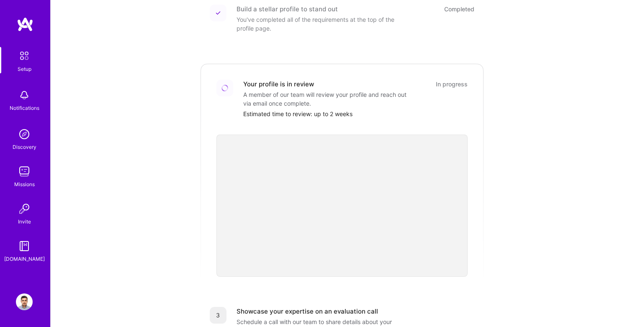
scroll to position [0, 0]
